Goal: Check status: Check status

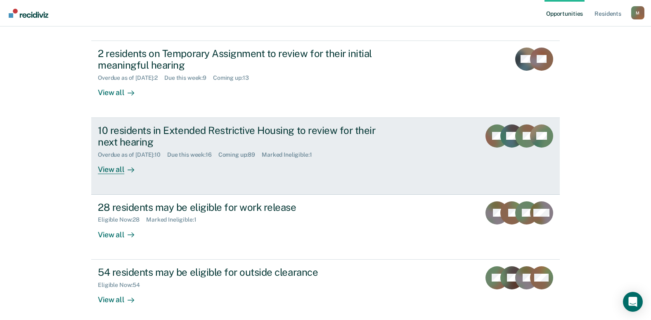
scroll to position [203, 0]
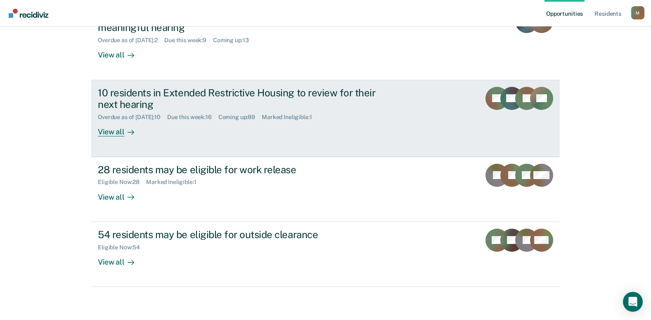
click at [156, 97] on div "10 residents in Extended Restrictive Housing to review for their next hearing" at bounding box center [243, 99] width 290 height 24
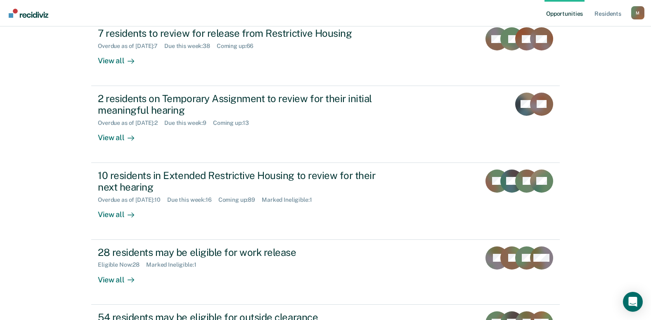
scroll to position [79, 0]
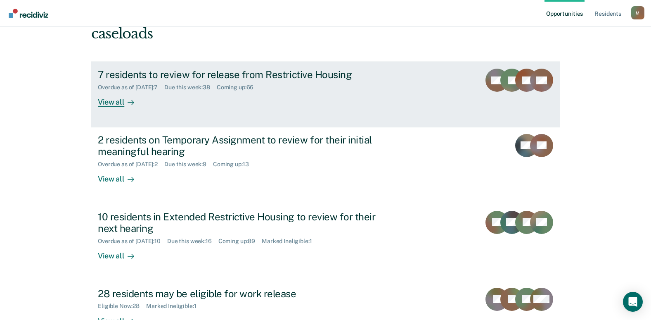
click at [118, 72] on div "7 residents to review for release from Restrictive Housing" at bounding box center [243, 75] width 290 height 12
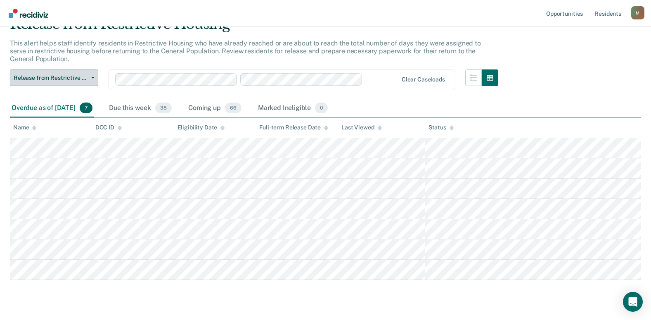
scroll to position [61, 0]
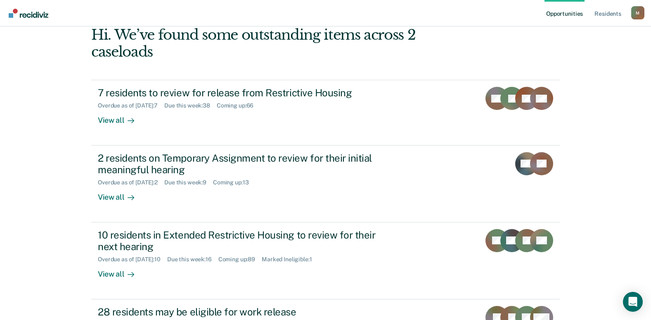
scroll to position [79, 0]
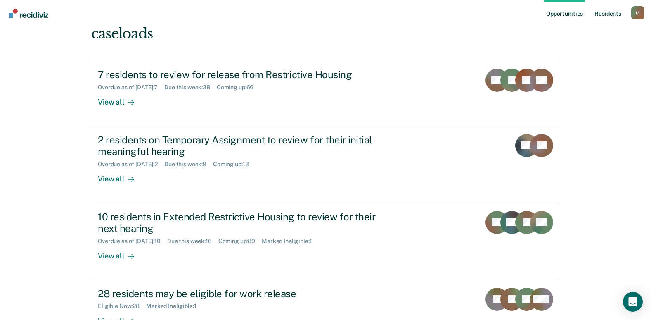
click at [602, 14] on link "Resident s" at bounding box center [608, 13] width 30 height 26
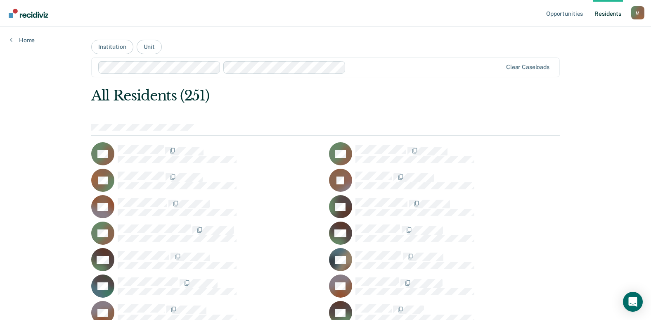
scroll to position [1998, 0]
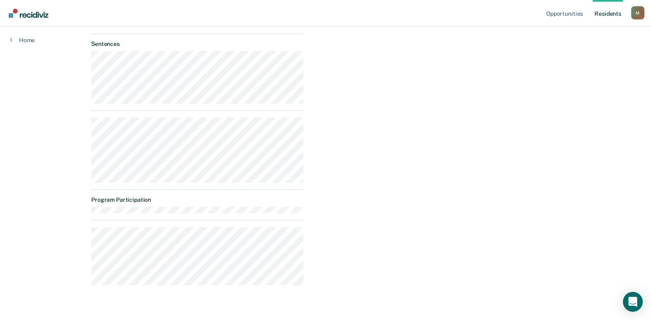
scroll to position [304, 0]
